Goal: Find specific page/section

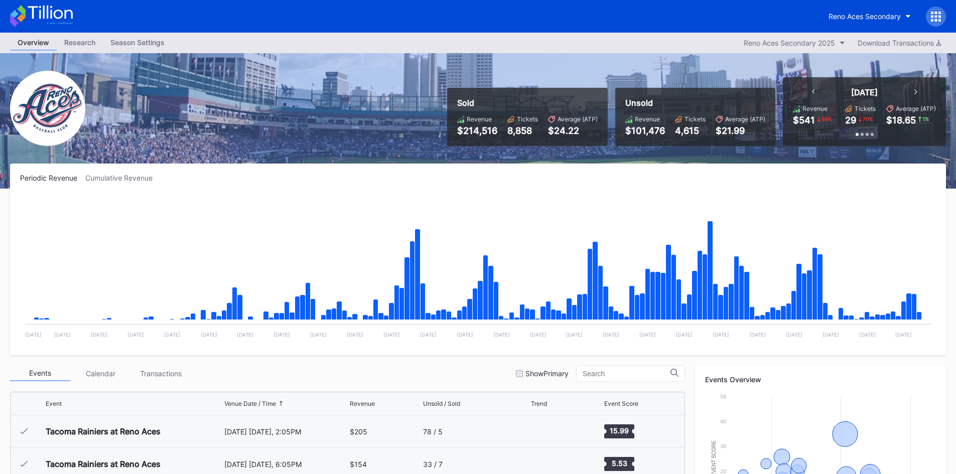
scroll to position [1956, 0]
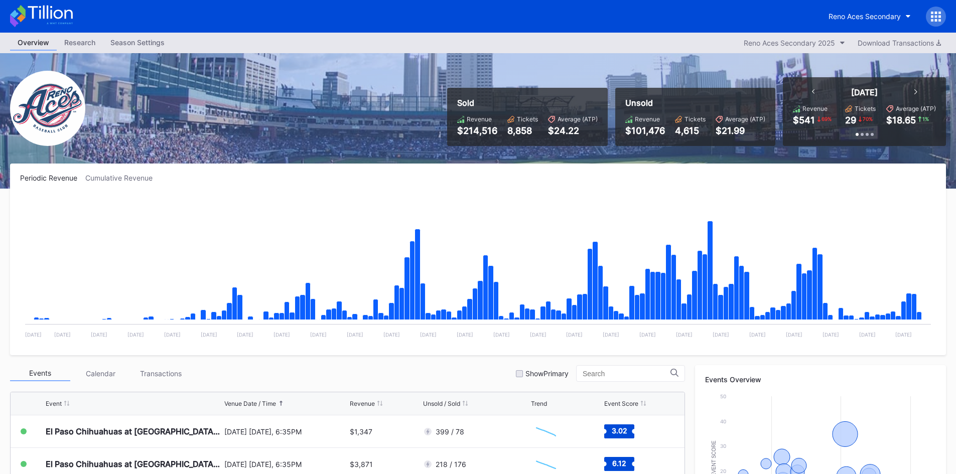
click at [59, 16] on icon at bounding box center [41, 16] width 63 height 22
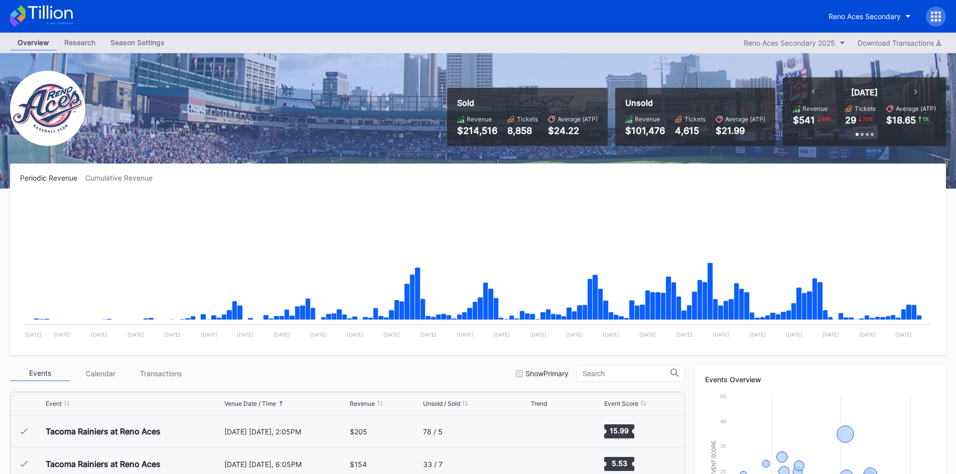
scroll to position [1956, 0]
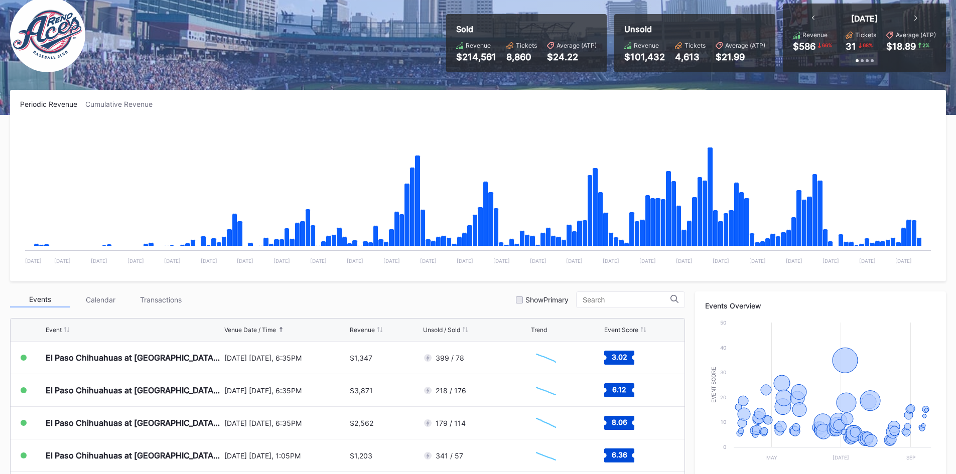
scroll to position [150, 0]
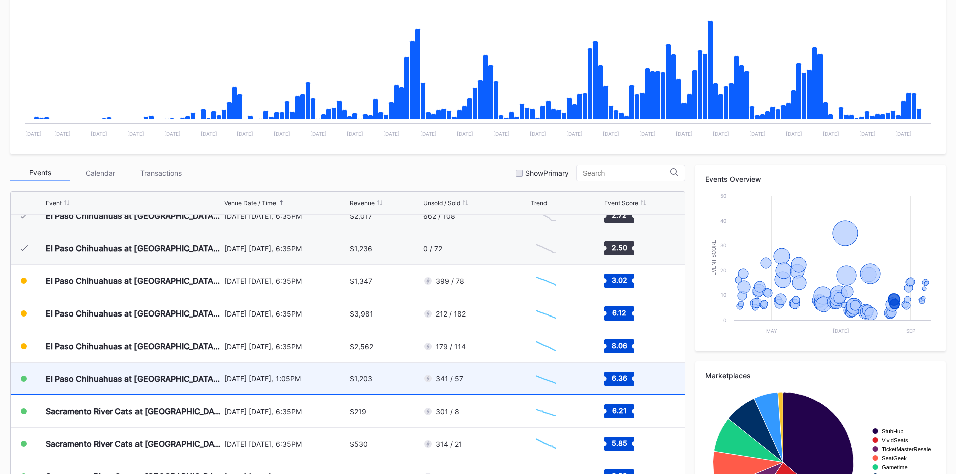
scroll to position [1956, 0]
